Goal: Information Seeking & Learning: Check status

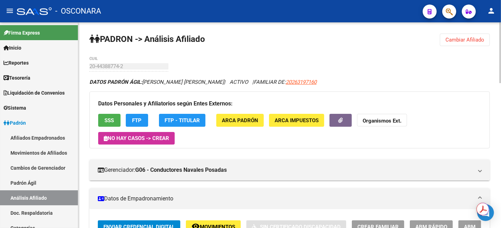
click at [472, 44] on button "Cambiar Afiliado" at bounding box center [465, 40] width 50 height 13
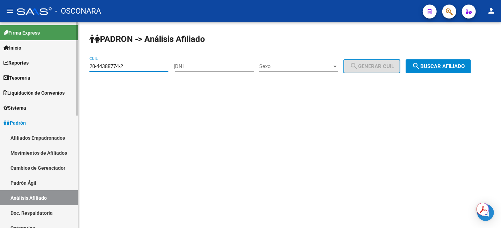
drag, startPoint x: 137, startPoint y: 67, endPoint x: 71, endPoint y: 68, distance: 66.4
click at [71, 68] on mat-sidenav-container "Firma Express Inicio Calendario SSS Instructivos Contacto OS Reportes Tablero d…" at bounding box center [250, 125] width 501 height 206
type input "27-38606365-1"
click at [444, 70] on button "search Buscar afiliado" at bounding box center [437, 66] width 65 height 14
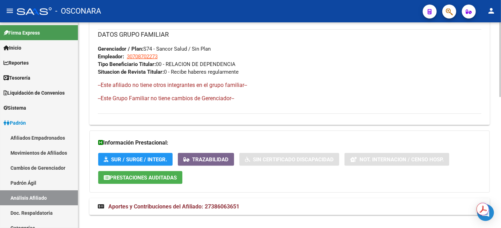
scroll to position [360, 0]
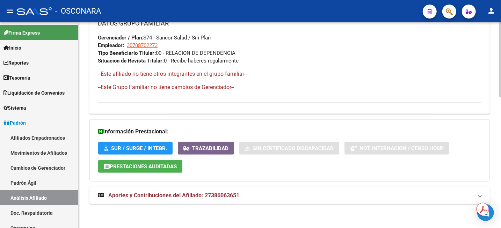
click at [184, 198] on span "Aportes y Contribuciones del Afiliado: 27386063651" at bounding box center [173, 195] width 131 height 7
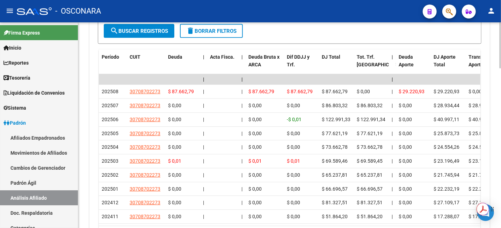
scroll to position [657, 0]
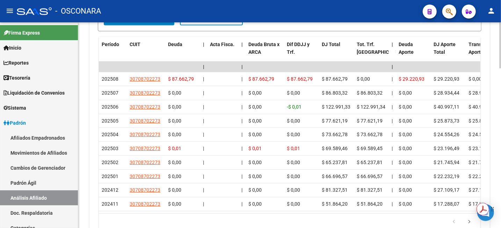
click at [500, 209] on html "menu - OSCONARA person Firma Express Inicio Calendario SSS Instructivos Contact…" at bounding box center [250, 114] width 501 height 228
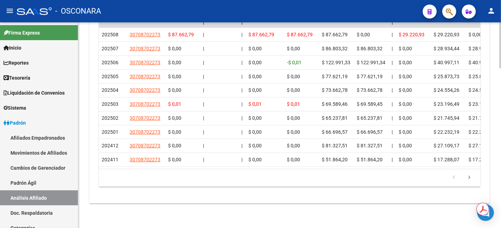
scroll to position [666, 0]
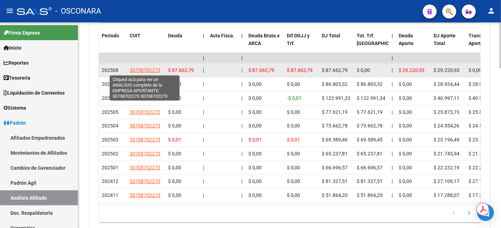
click at [150, 71] on span "30708702273" at bounding box center [145, 70] width 31 height 6
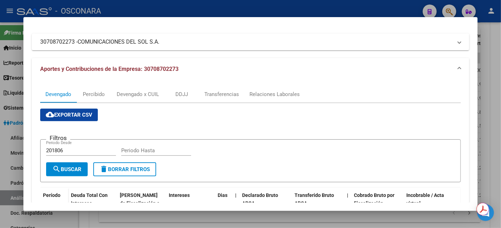
scroll to position [44, 0]
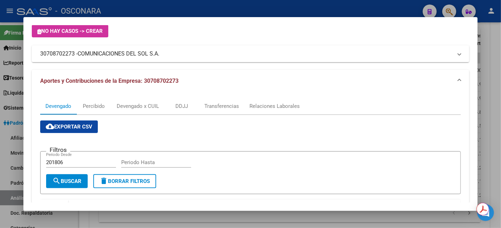
click at [495, 67] on div at bounding box center [250, 114] width 501 height 228
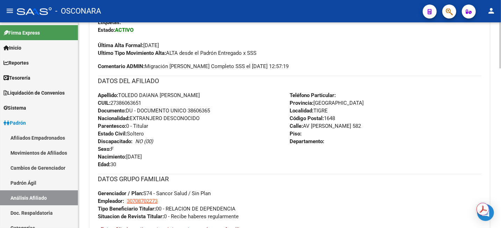
scroll to position [230, 0]
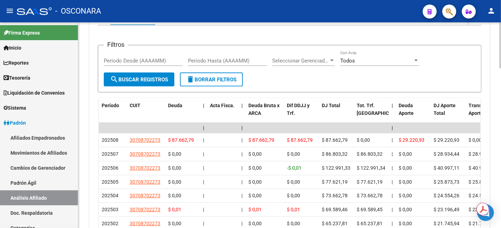
click at [500, 199] on div at bounding box center [500, 125] width 2 height 206
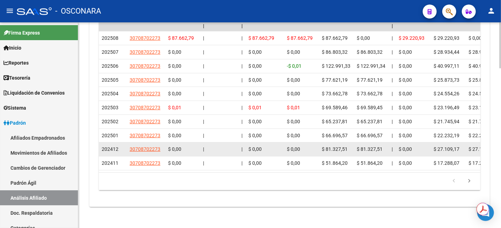
scroll to position [709, 0]
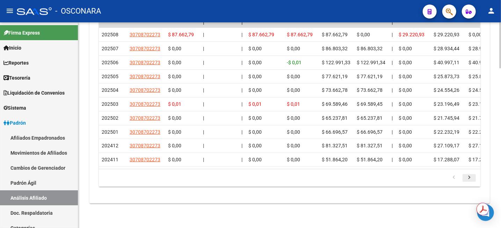
click at [470, 177] on icon "go to next page" at bounding box center [468, 179] width 9 height 8
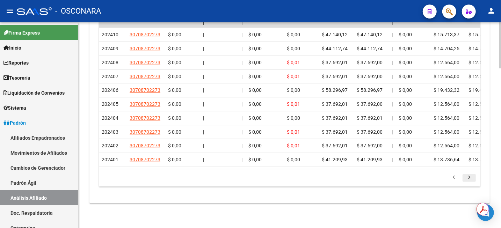
click at [468, 180] on icon "go to next page" at bounding box center [468, 179] width 9 height 8
click at [470, 179] on icon "go to next page" at bounding box center [468, 179] width 9 height 8
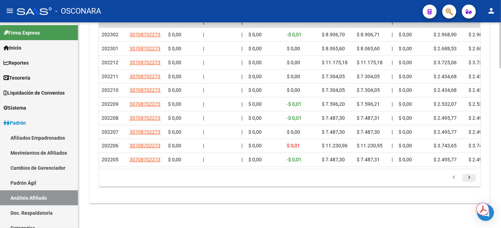
click at [470, 179] on icon "go to next page" at bounding box center [468, 179] width 9 height 8
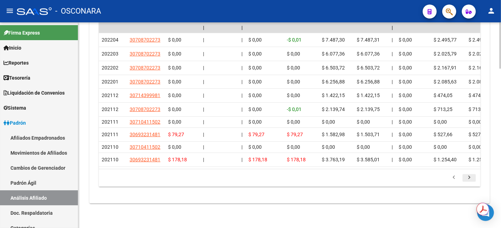
scroll to position [704, 0]
click at [470, 179] on icon "go to next page" at bounding box center [468, 179] width 9 height 8
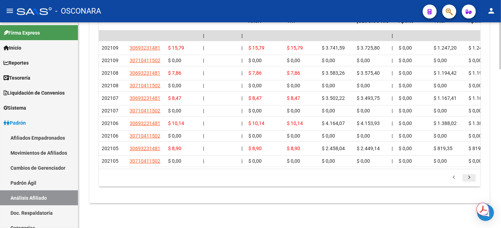
scroll to position [695, 0]
click at [467, 179] on icon "go to next page" at bounding box center [468, 179] width 9 height 8
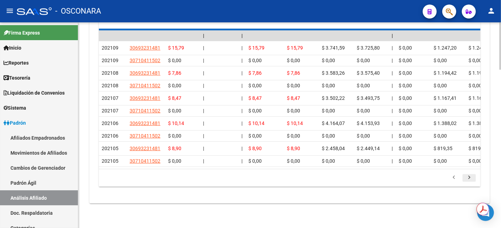
scroll to position [594, 0]
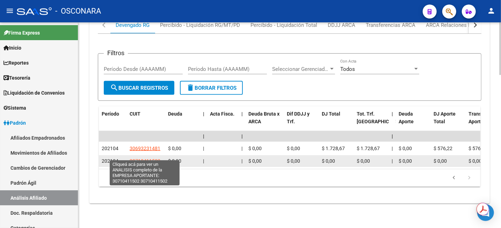
click at [154, 158] on span "30710411502" at bounding box center [145, 161] width 31 height 6
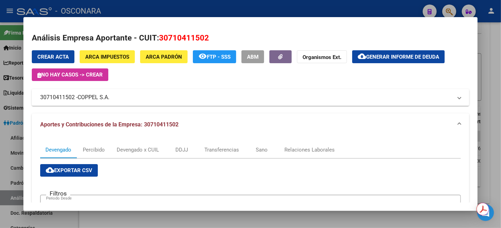
click at [492, 23] on div at bounding box center [250, 114] width 501 height 228
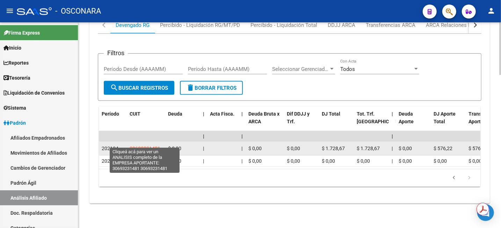
click at [136, 146] on span "30693231481" at bounding box center [145, 149] width 31 height 6
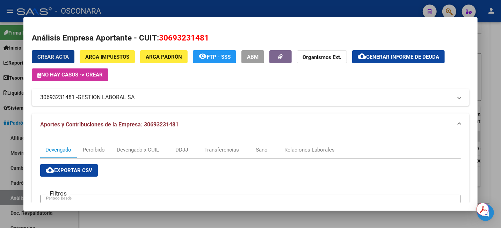
click at [489, 94] on div at bounding box center [250, 114] width 501 height 228
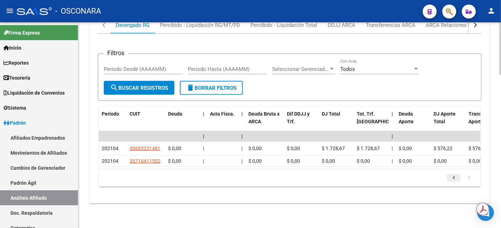
click at [451, 179] on icon "go to previous page" at bounding box center [453, 179] width 9 height 8
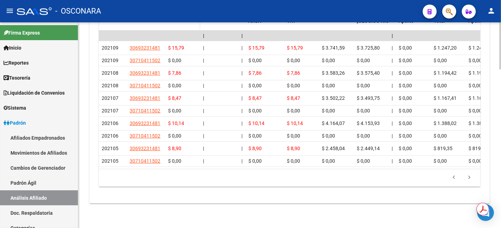
scroll to position [695, 0]
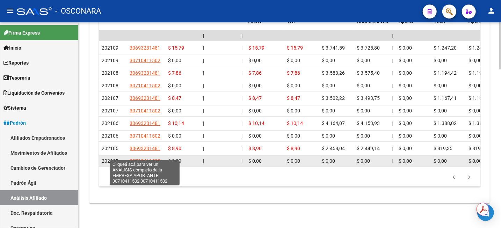
click at [145, 158] on span "30710411502" at bounding box center [145, 161] width 31 height 6
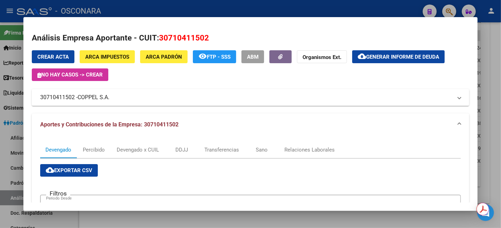
click at [493, 90] on div at bounding box center [250, 114] width 501 height 228
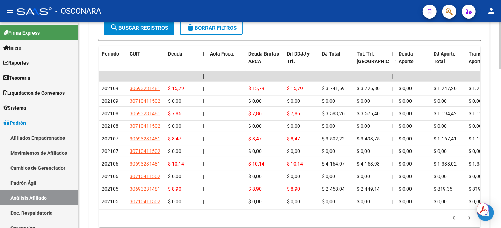
scroll to position [651, 0]
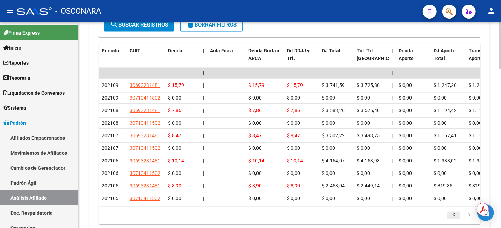
click at [454, 220] on icon "go to previous page" at bounding box center [453, 216] width 9 height 8
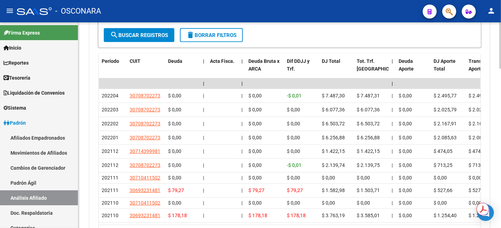
scroll to position [652, 0]
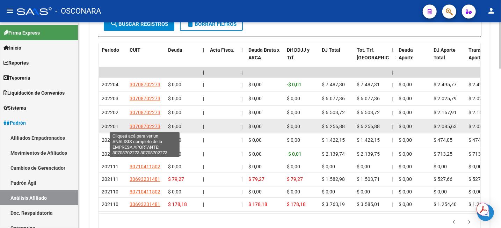
click at [144, 126] on span "30708702273" at bounding box center [145, 127] width 31 height 6
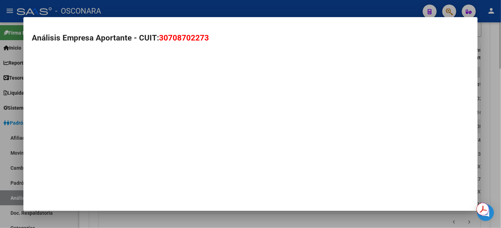
type textarea "30708702273"
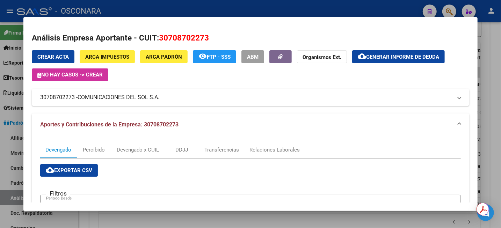
click at [496, 34] on div at bounding box center [250, 114] width 501 height 228
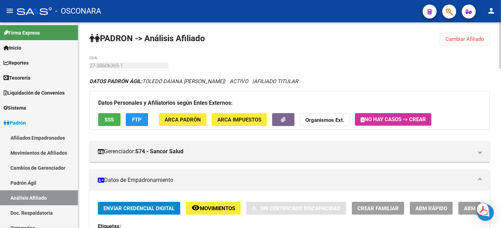
scroll to position [0, 0]
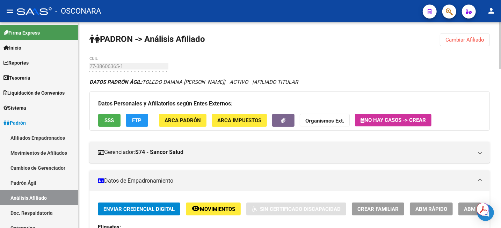
click at [466, 37] on span "Cambiar Afiliado" at bounding box center [464, 40] width 39 height 6
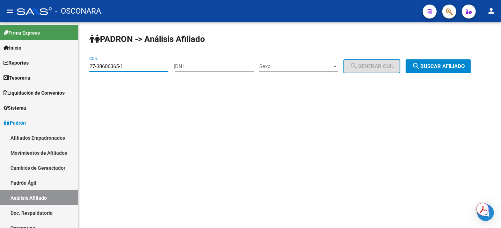
drag, startPoint x: 133, startPoint y: 68, endPoint x: 152, endPoint y: 66, distance: 19.0
click at [45, 67] on mat-sidenav-container "Firma Express Inicio Calendario SSS Instructivos Contacto OS Reportes Tablero d…" at bounding box center [250, 125] width 501 height 206
paste input "0-44467992-2"
click at [456, 56] on div "[PERSON_NAME] -> Análisis Afiliado 20-44467992-2 CUIL | DNI Sexo Sexo search Ge…" at bounding box center [289, 58] width 422 height 73
click at [453, 64] on span "search Buscar afiliado" at bounding box center [438, 66] width 53 height 6
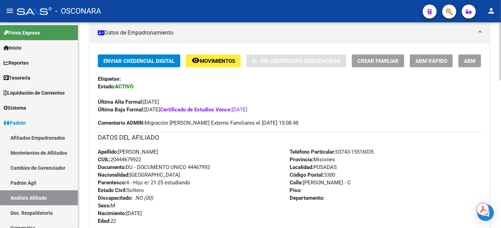
scroll to position [44, 0]
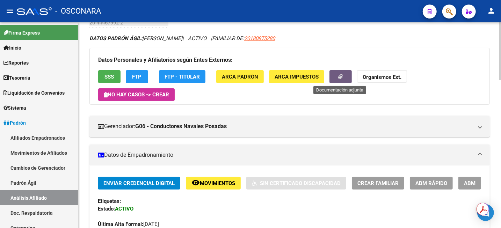
click at [341, 81] on button "button" at bounding box center [340, 76] width 22 height 13
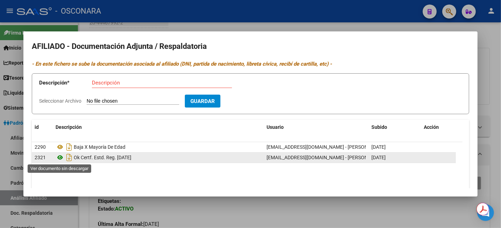
click at [59, 158] on icon at bounding box center [60, 157] width 9 height 8
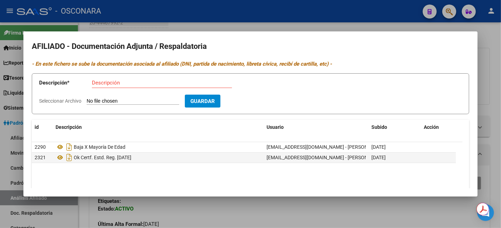
click at [497, 48] on div at bounding box center [250, 114] width 501 height 228
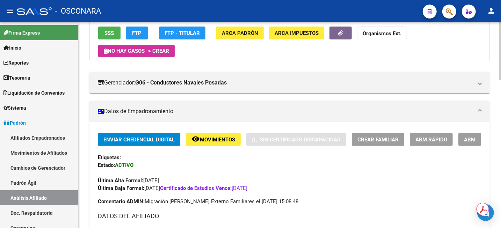
scroll to position [0, 0]
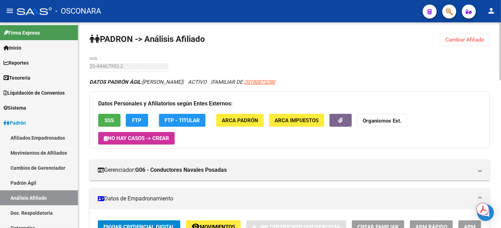
click at [455, 43] on button "Cambiar Afiliado" at bounding box center [465, 40] width 50 height 13
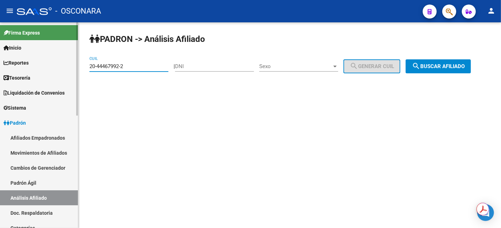
drag, startPoint x: 136, startPoint y: 67, endPoint x: 64, endPoint y: 64, distance: 72.7
click at [65, 65] on mat-sidenav-container "Firma Express Inicio Calendario SSS Instructivos Contacto OS Reportes Tablero d…" at bounding box center [250, 125] width 501 height 206
paste input "7-44063680-8"
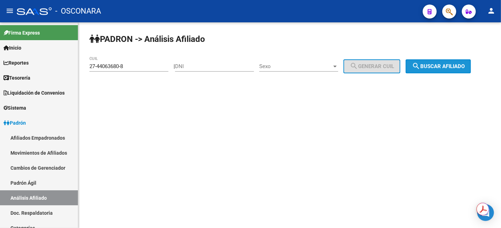
click at [456, 66] on span "search Buscar afiliado" at bounding box center [438, 66] width 53 height 6
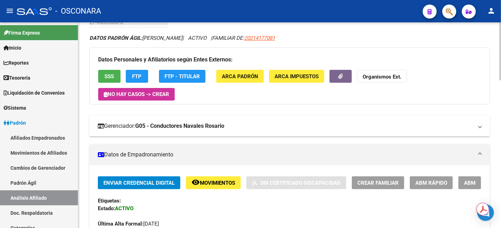
scroll to position [44, 0]
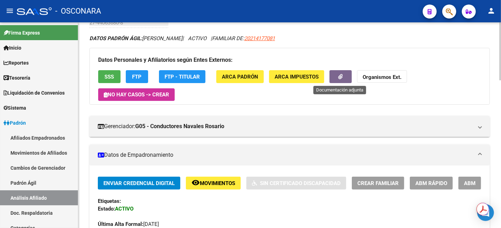
click at [338, 73] on span "button" at bounding box center [340, 76] width 5 height 6
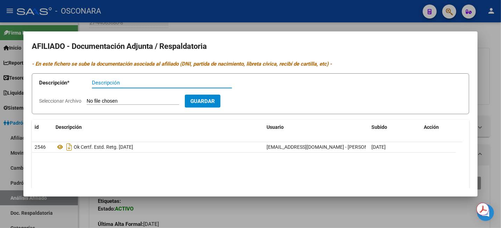
click at [350, 32] on mat-dialog-container "AFILIADO - Documentación Adjunta / Respaldatoria - En este fichero se sube la d…" at bounding box center [250, 113] width 454 height 165
click at [500, 61] on div at bounding box center [250, 114] width 501 height 228
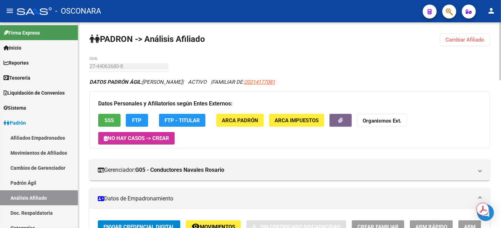
click at [451, 42] on span "Cambiar Afiliado" at bounding box center [464, 40] width 39 height 6
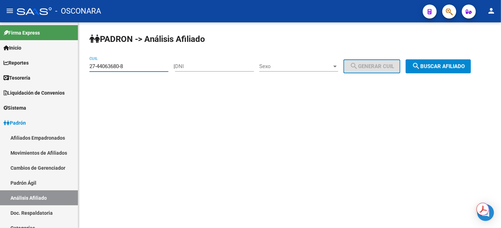
drag, startPoint x: 159, startPoint y: 66, endPoint x: 83, endPoint y: 66, distance: 75.8
click at [83, 66] on div "[PERSON_NAME] -> Análisis Afiliado 27-44063680-8 CUIL | DNI Sexo Sexo search Ge…" at bounding box center [289, 58] width 422 height 73
paste input "644132-4"
type input "27-44644132-4"
click at [442, 64] on span "search Buscar afiliado" at bounding box center [438, 66] width 53 height 6
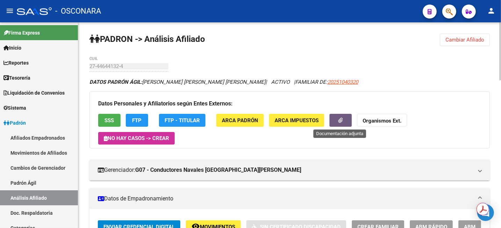
click at [349, 115] on button "button" at bounding box center [340, 120] width 22 height 13
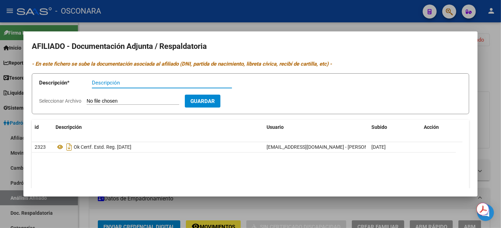
click at [493, 49] on div at bounding box center [250, 114] width 501 height 228
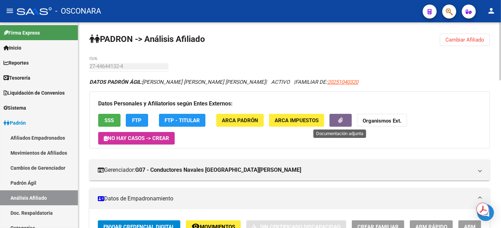
click at [341, 118] on icon "button" at bounding box center [340, 120] width 5 height 5
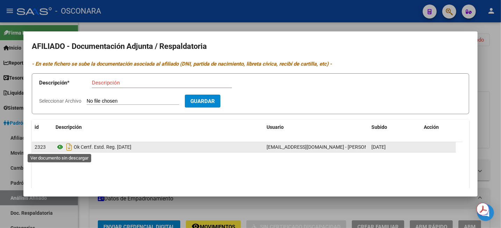
click at [60, 148] on icon at bounding box center [60, 147] width 9 height 8
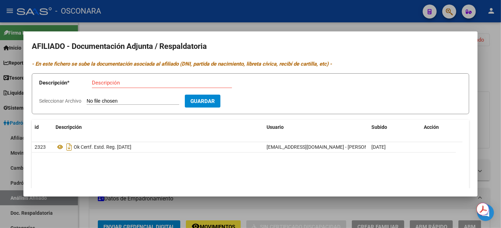
click at [500, 61] on div at bounding box center [250, 114] width 501 height 228
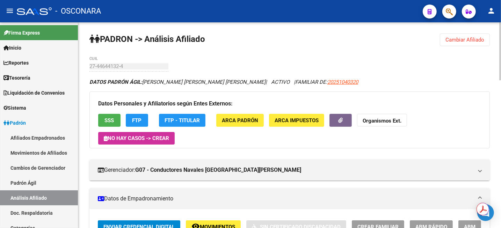
click at [466, 37] on span "Cambiar Afiliado" at bounding box center [464, 40] width 39 height 6
